Goal: Find specific page/section: Find specific page/section

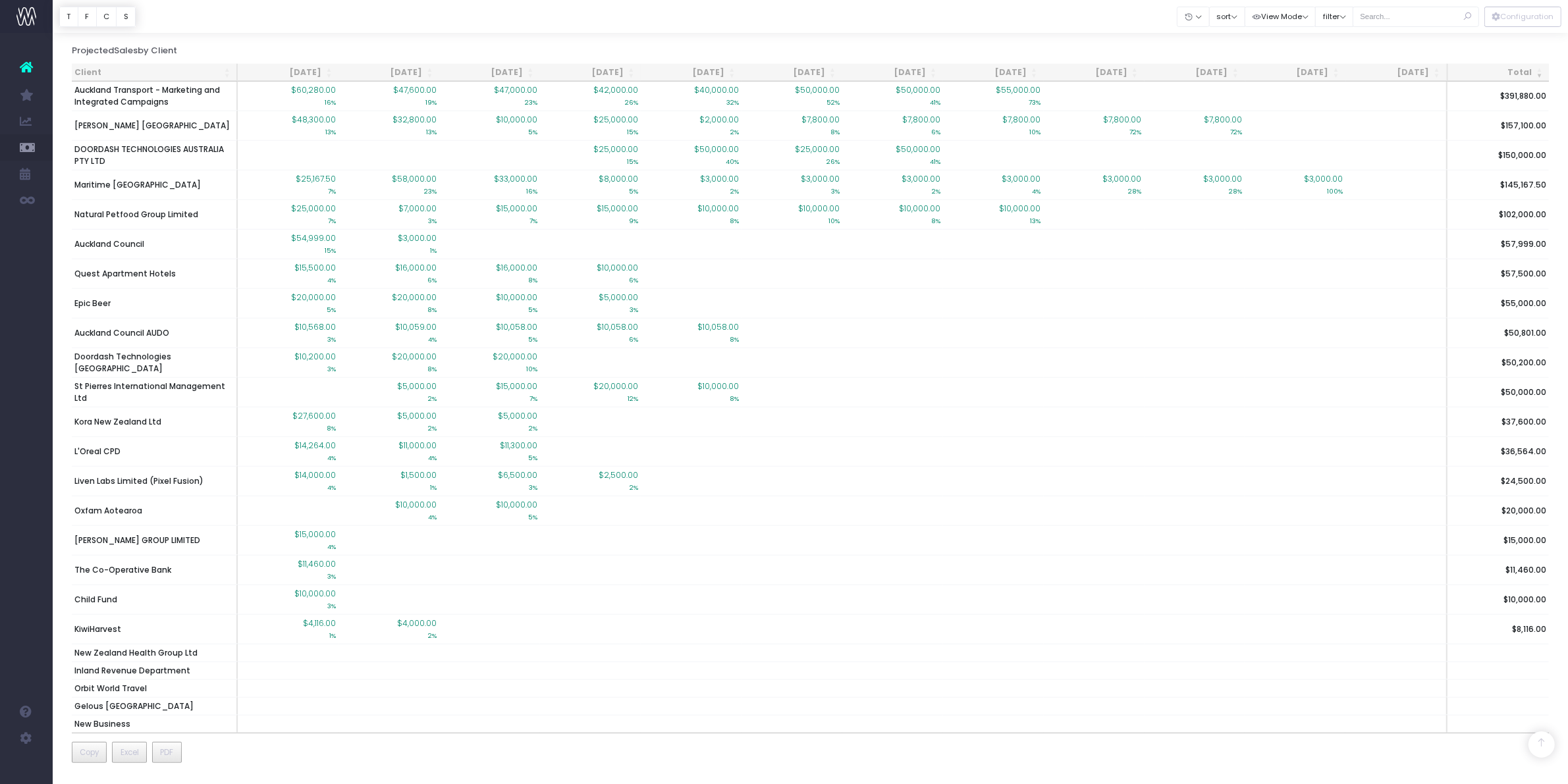
scroll to position [10271, 0]
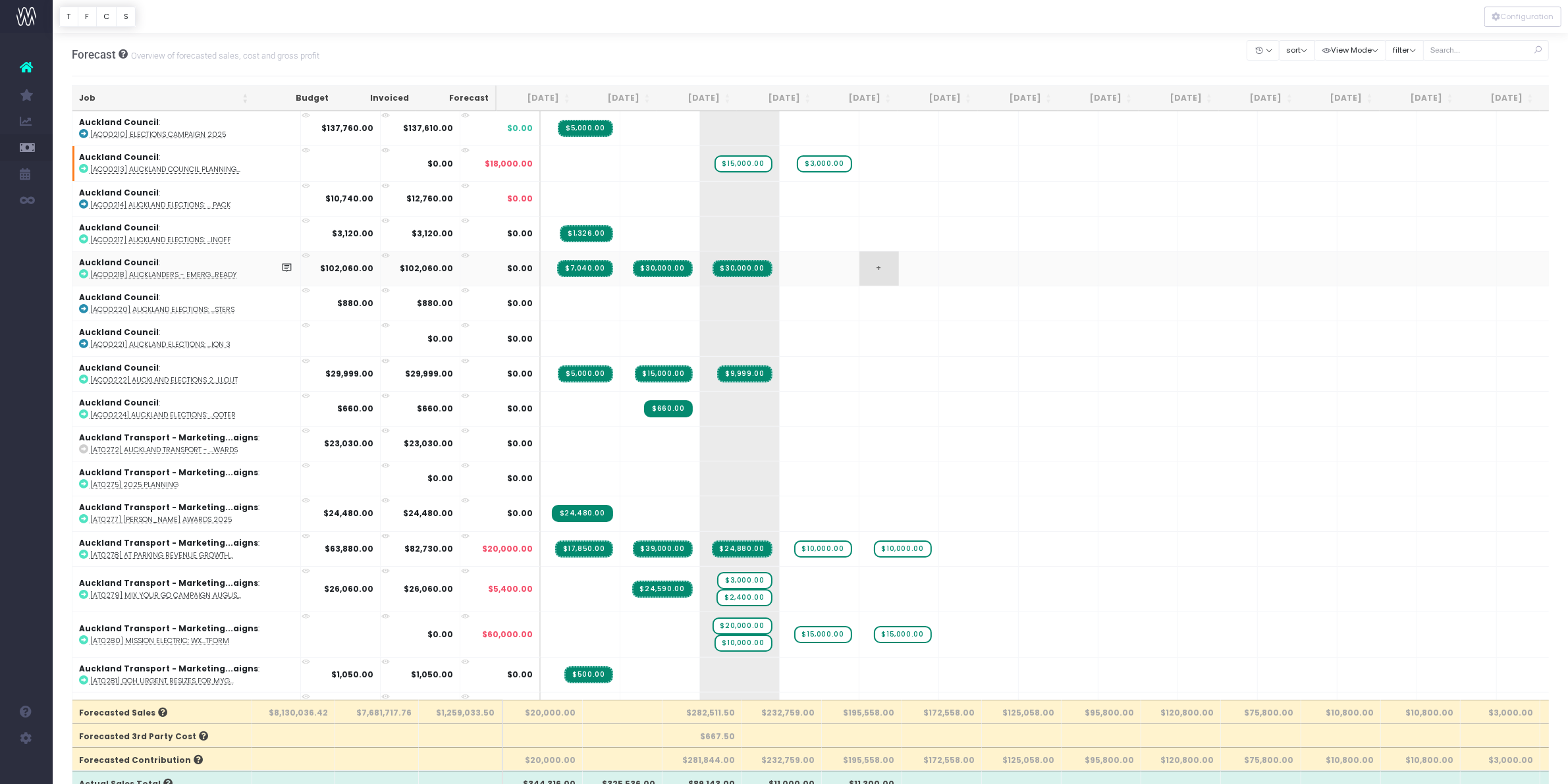
drag, startPoint x: 1167, startPoint y: 44, endPoint x: 873, endPoint y: 261, distance: 365.4
click at [1167, 44] on div "Forecast Overview of forecasted sales, cost and gross profit Clear Filters Hide…" at bounding box center [811, 54] width 1478 height 43
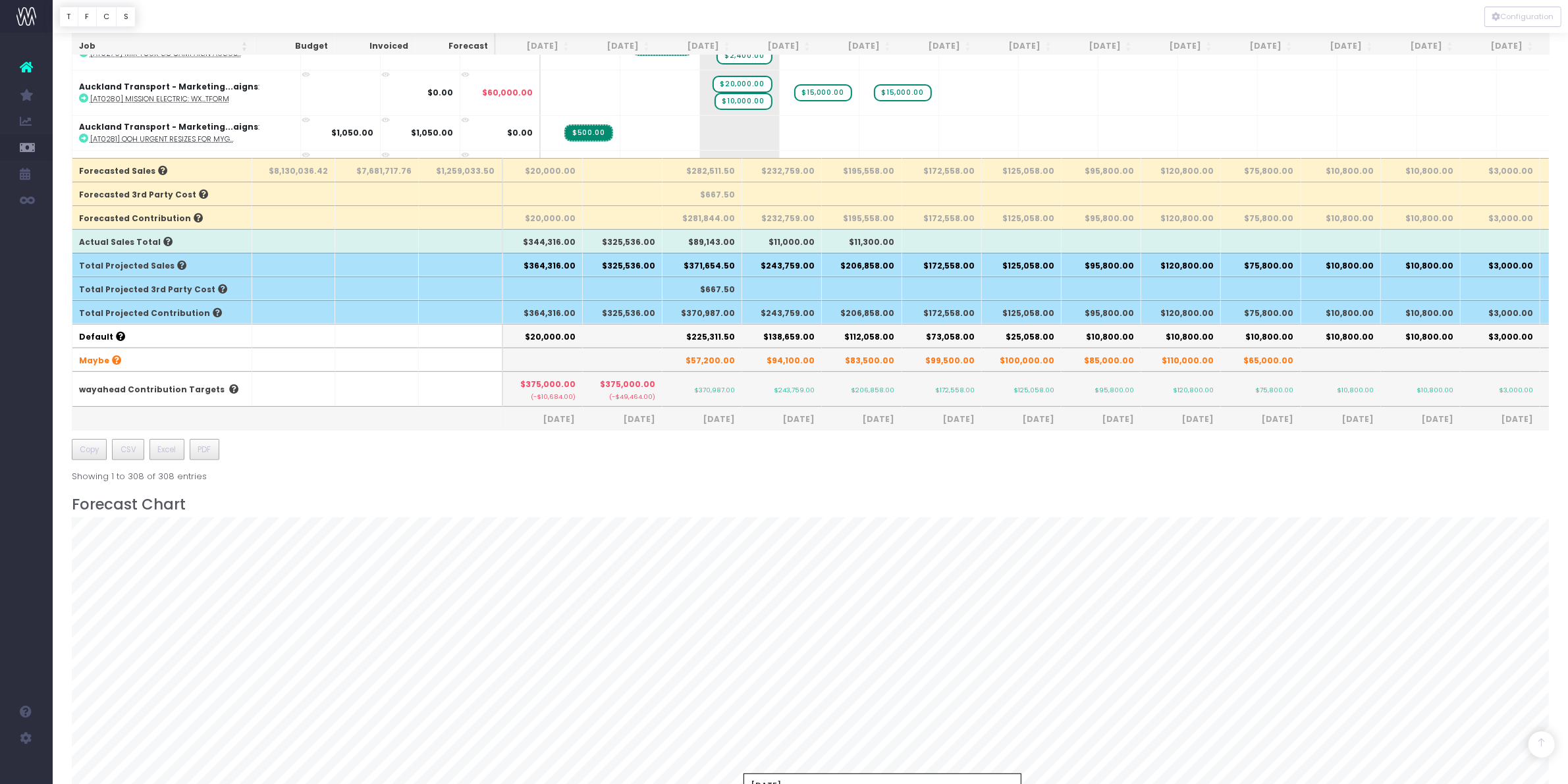
scroll to position [1013, 0]
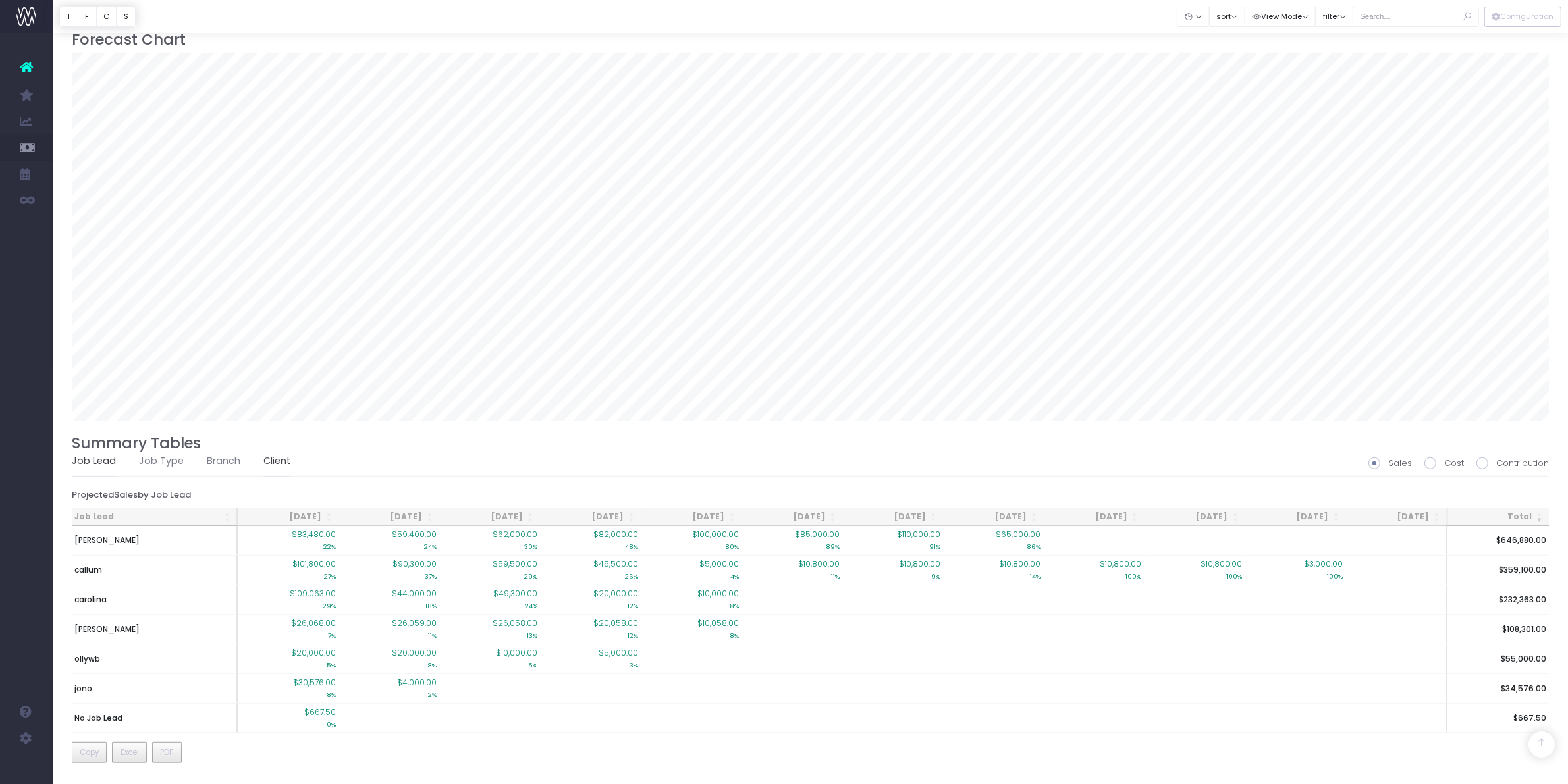
click at [272, 452] on link "Client" at bounding box center [277, 461] width 27 height 31
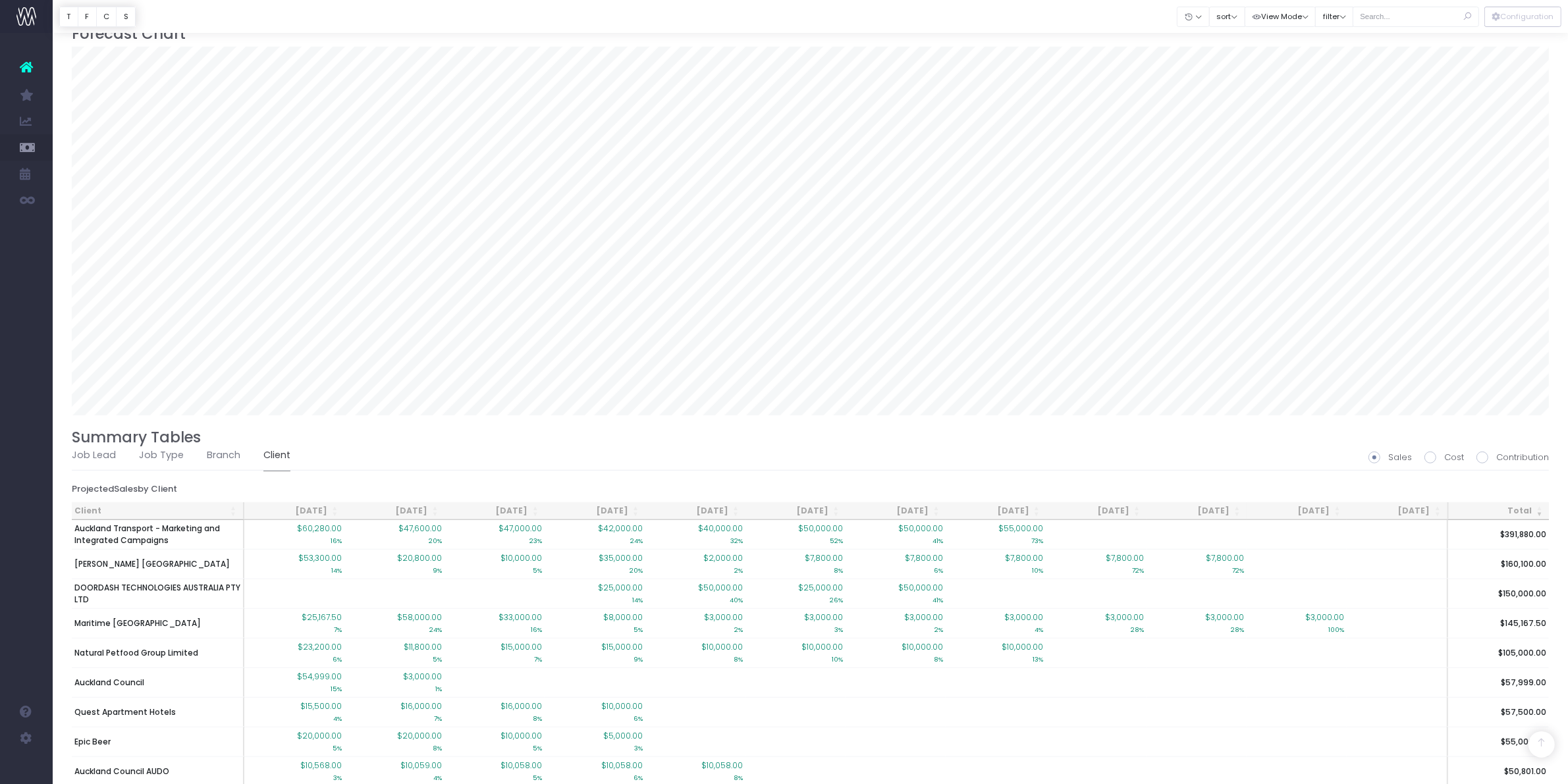
click at [153, 516] on th "Client" at bounding box center [158, 511] width 172 height 18
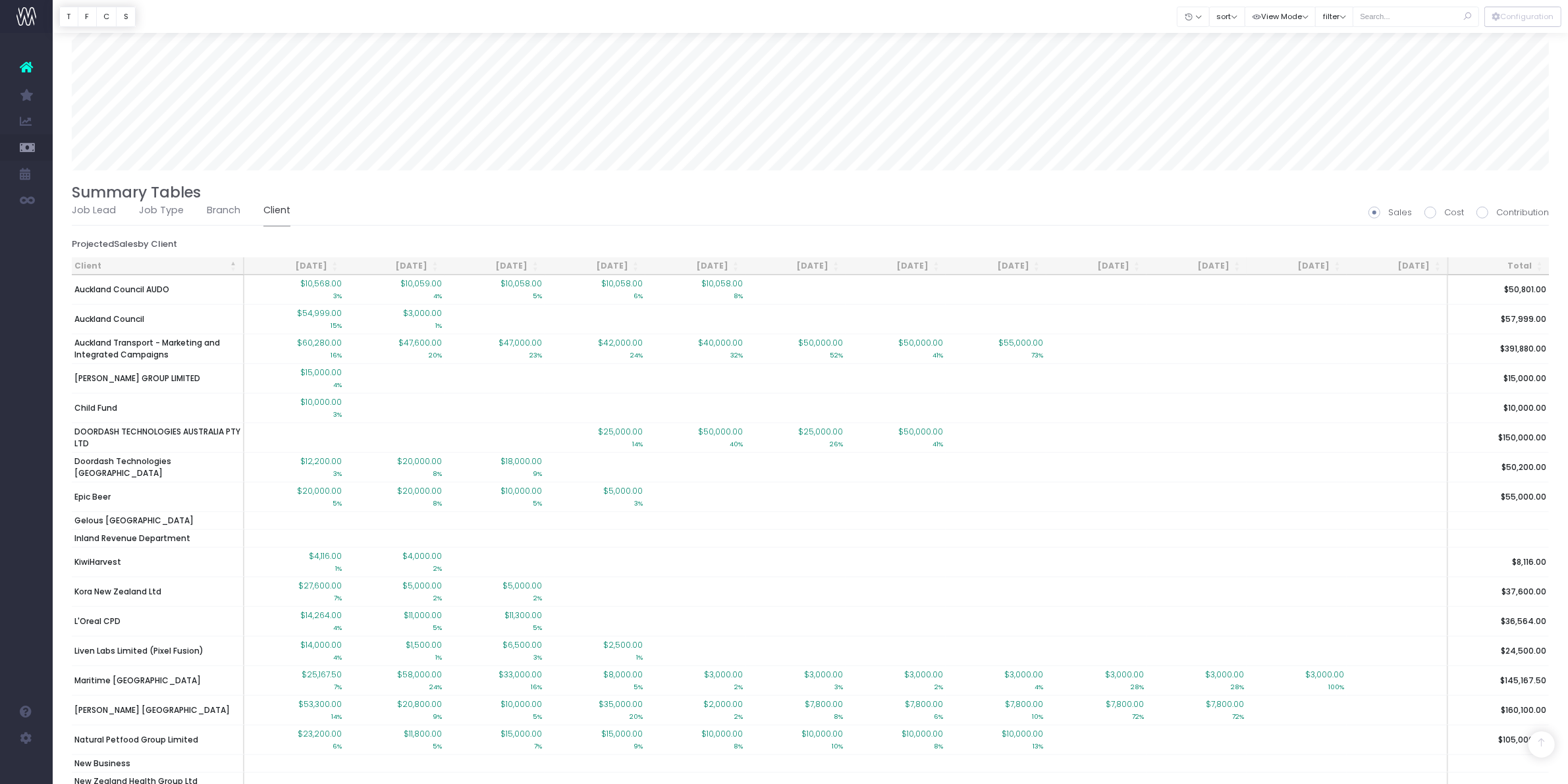
scroll to position [1342, 0]
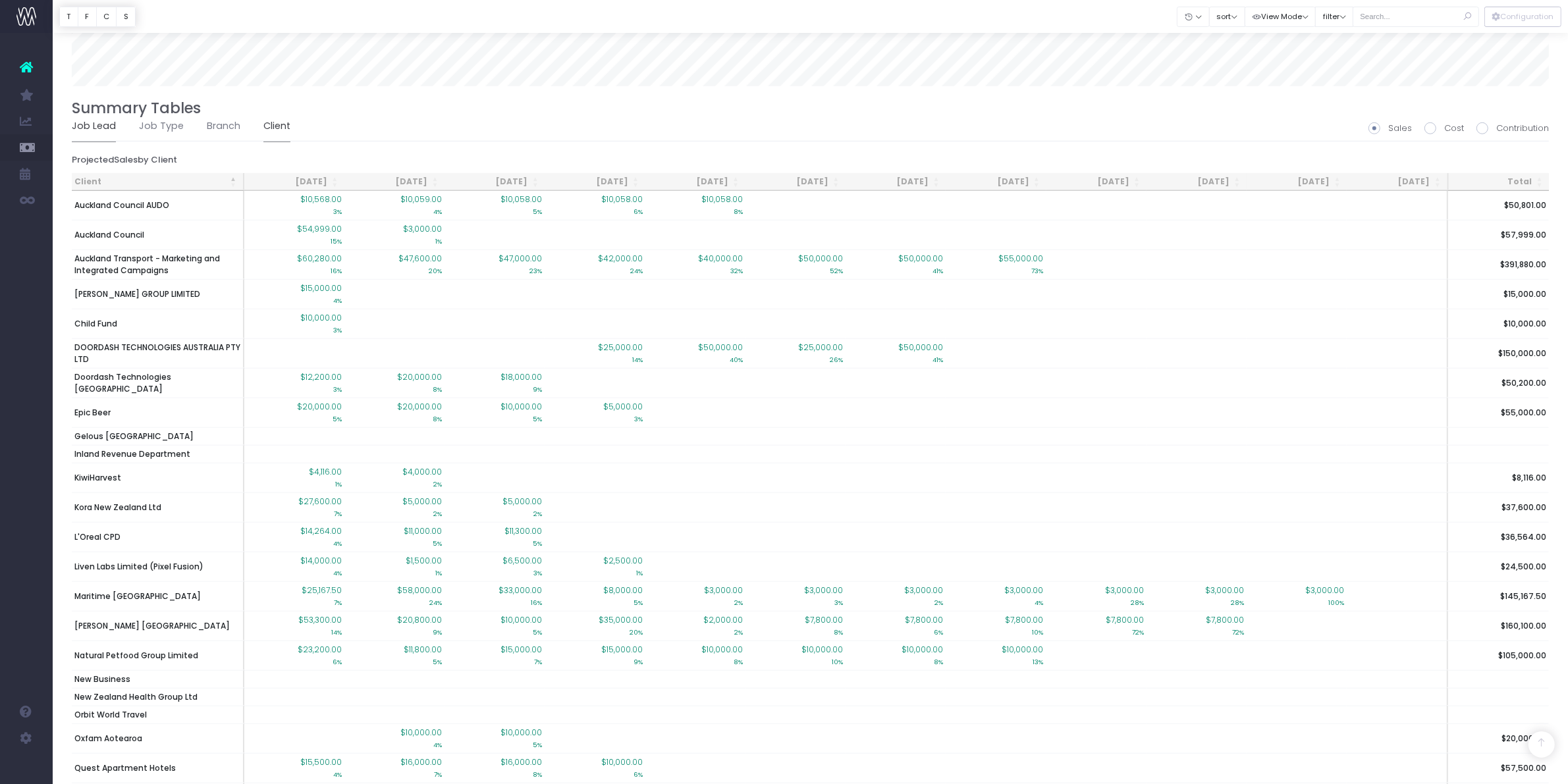
click at [106, 125] on link "Job Lead" at bounding box center [94, 126] width 44 height 31
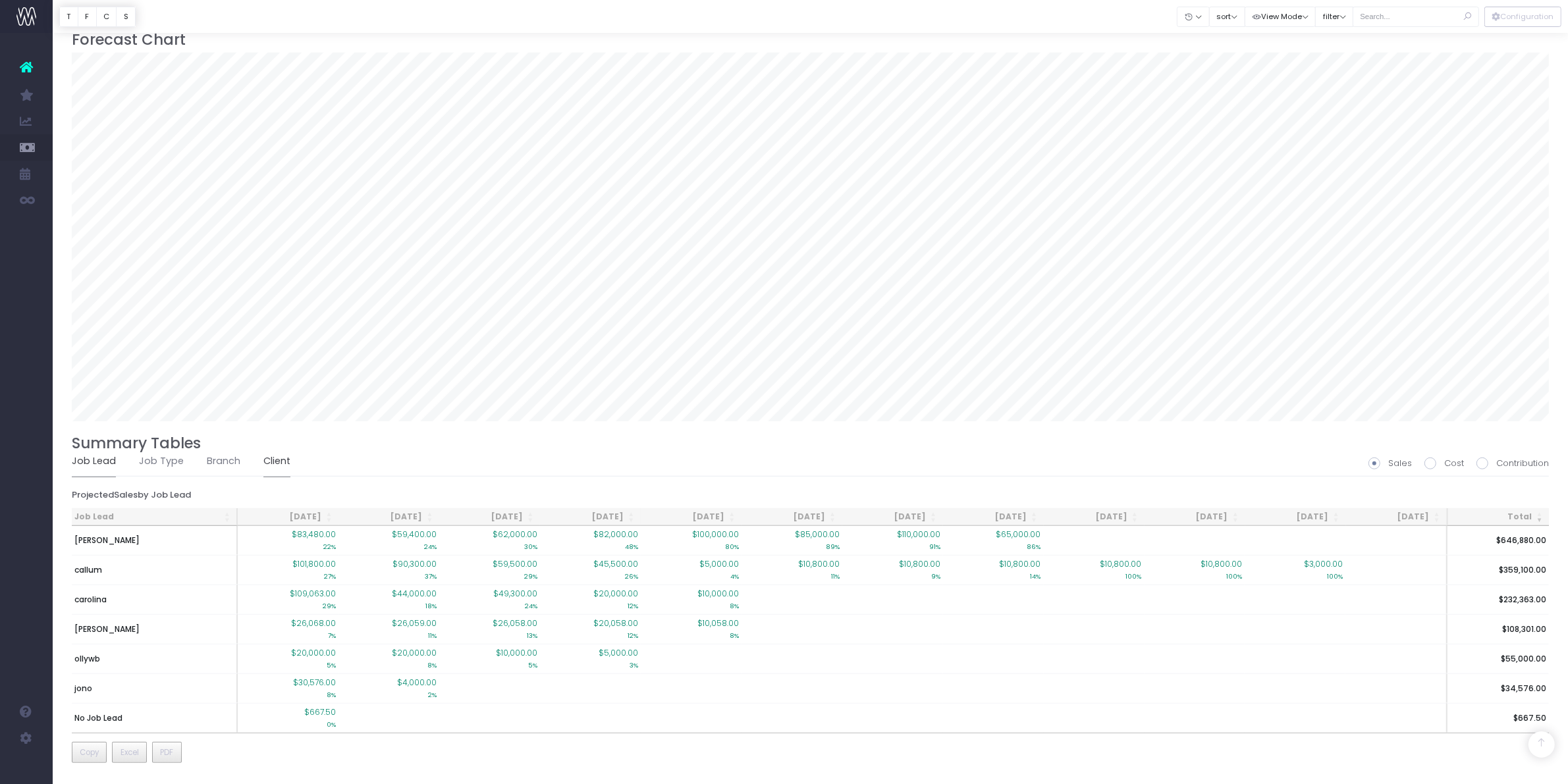
click at [272, 463] on link "Client" at bounding box center [277, 461] width 27 height 31
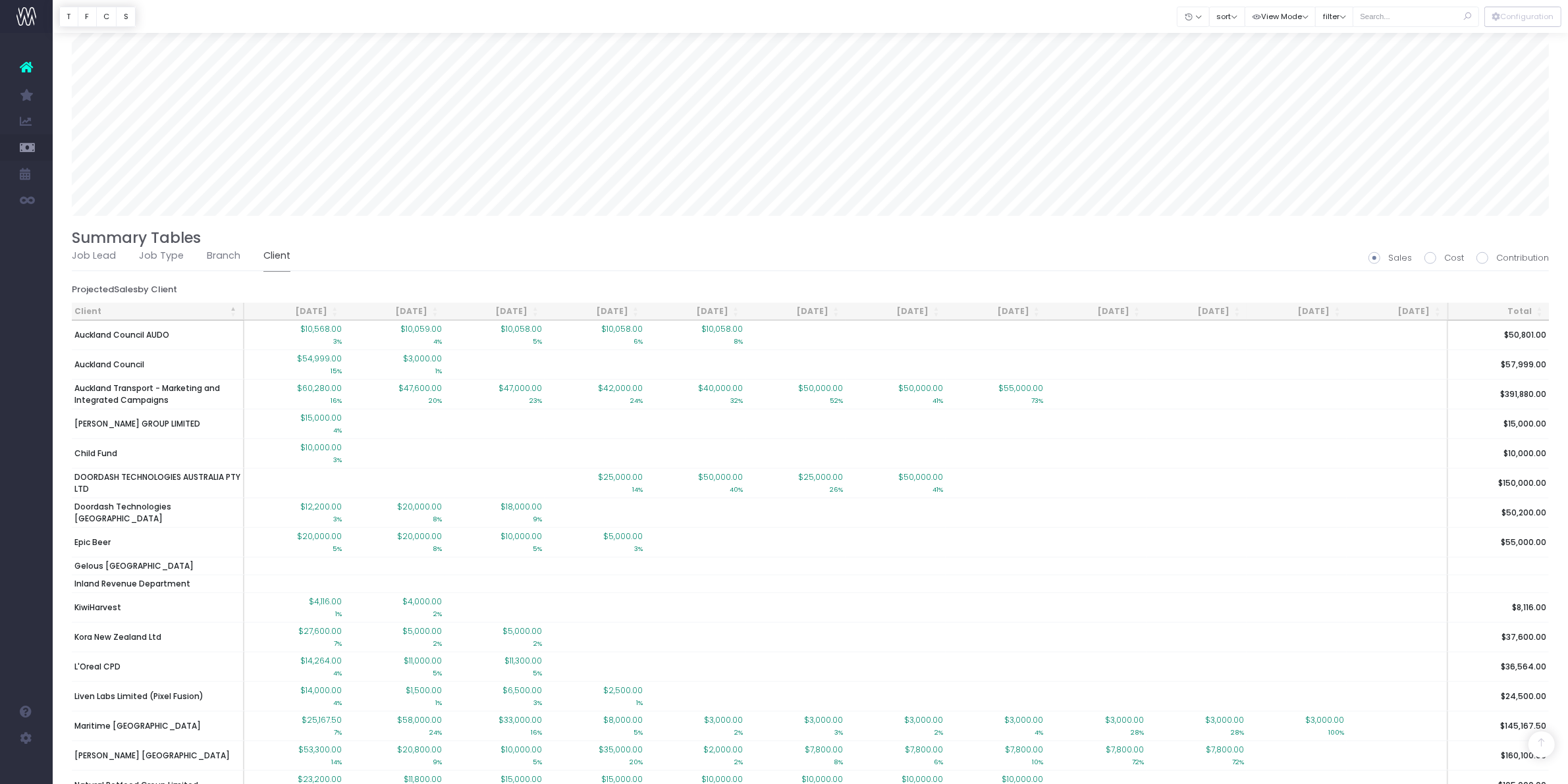
scroll to position [1425, 0]
